Goal: Task Accomplishment & Management: Complete application form

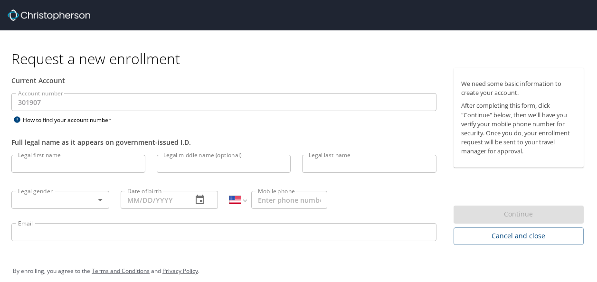
select select "US"
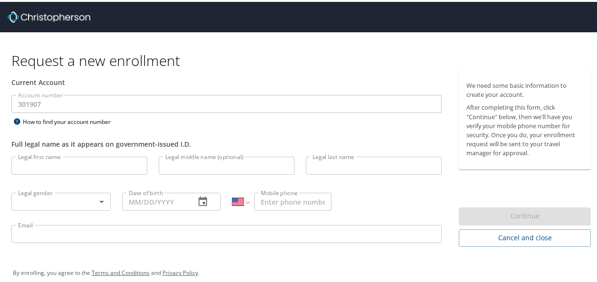
click at [45, 166] on input "Legal first name" at bounding box center [79, 164] width 136 height 18
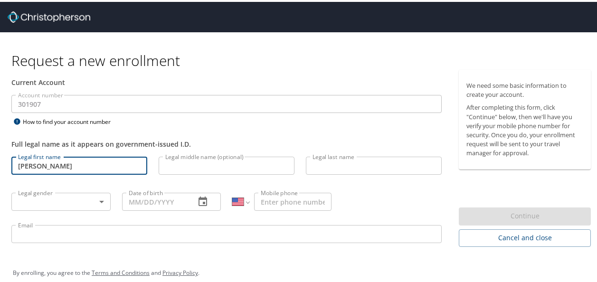
type input "[PERSON_NAME]"
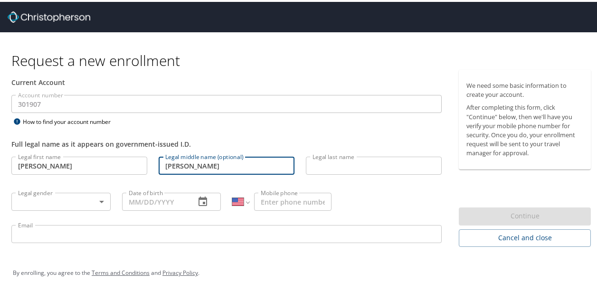
type input "[PERSON_NAME]"
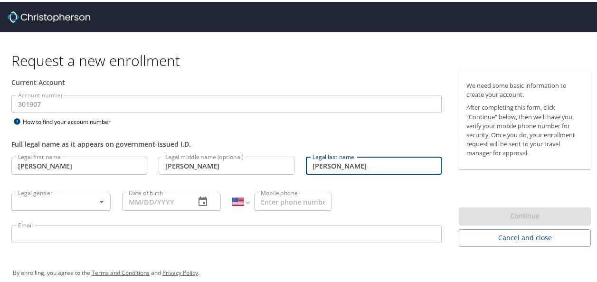
type input "[PERSON_NAME]"
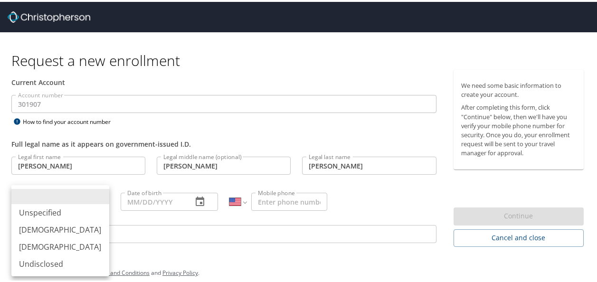
click at [95, 203] on body "Request a new enrollment Current Account Account number 301907 Account number H…" at bounding box center [302, 141] width 604 height 282
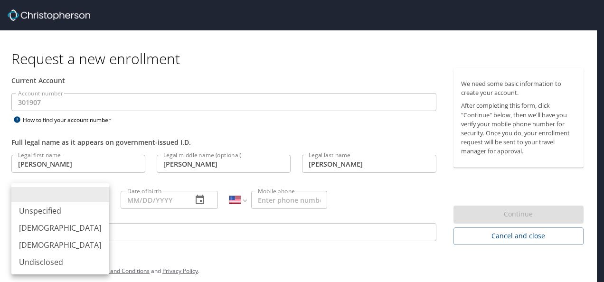
click at [68, 246] on li "[DEMOGRAPHIC_DATA]" at bounding box center [60, 245] width 98 height 17
type input "[DEMOGRAPHIC_DATA]"
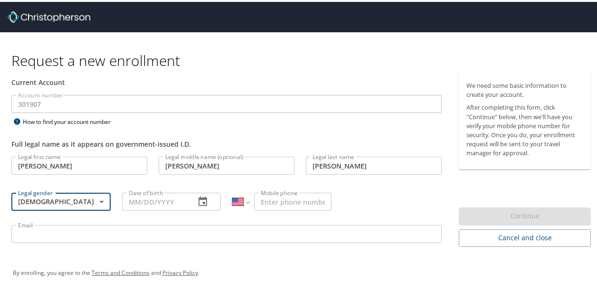
click at [126, 203] on input "Date of birth" at bounding box center [155, 200] width 66 height 18
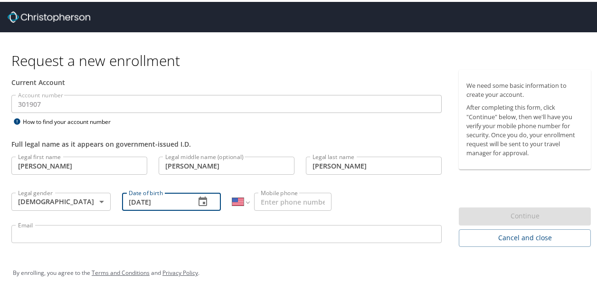
type input "[DATE]"
click at [256, 207] on input "Mobile phone" at bounding box center [292, 200] width 77 height 18
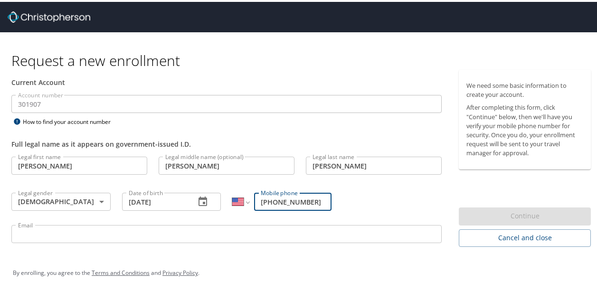
scroll to position [10, 0]
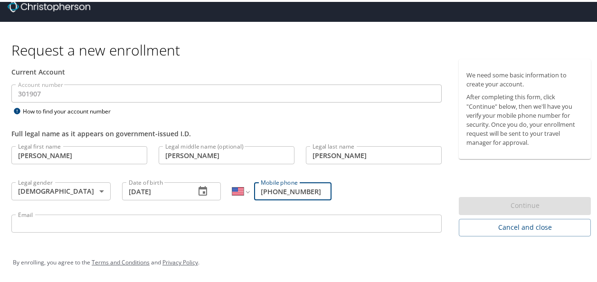
type input "[PHONE_NUMBER]"
click at [178, 226] on input "Email" at bounding box center [226, 222] width 430 height 18
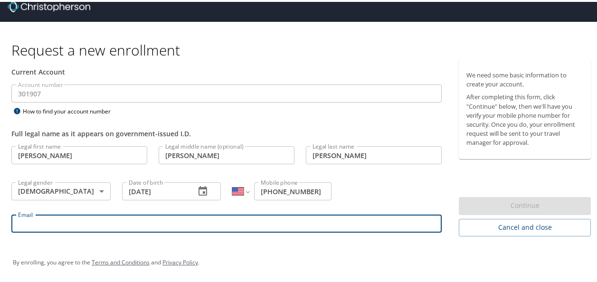
click at [178, 226] on input "Email" at bounding box center [226, 222] width 430 height 18
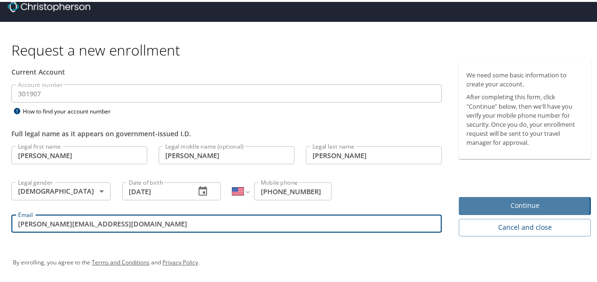
type input "[PERSON_NAME][EMAIL_ADDRESS][DOMAIN_NAME]"
click at [503, 205] on span "Continue" at bounding box center [524, 204] width 117 height 12
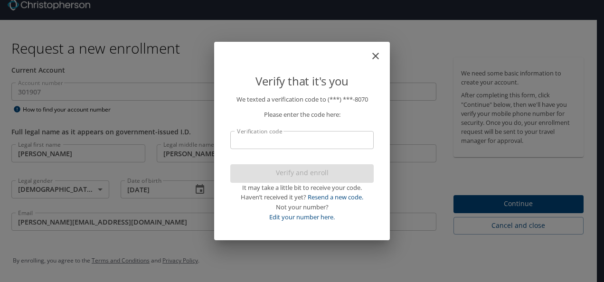
click at [245, 133] on input "Verification code" at bounding box center [301, 140] width 143 height 18
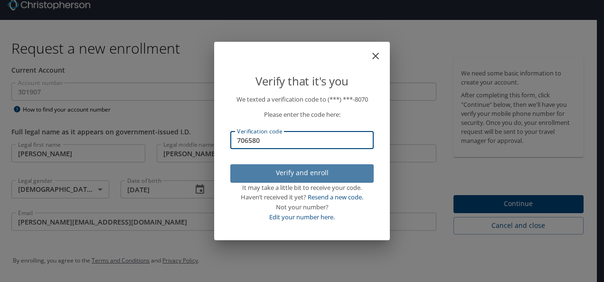
type input "706580"
click at [249, 172] on span "Verify and enroll" at bounding box center [302, 173] width 128 height 12
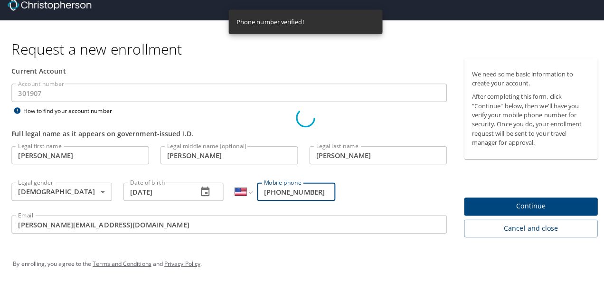
scroll to position [0, 0]
